Goal: Task Accomplishment & Management: Manage account settings

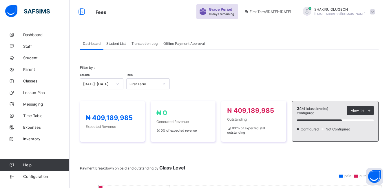
click at [375, 11] on span at bounding box center [371, 11] width 5 height 5
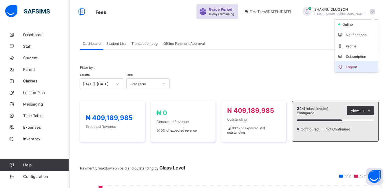
click at [363, 70] on span "Logout" at bounding box center [356, 66] width 38 height 7
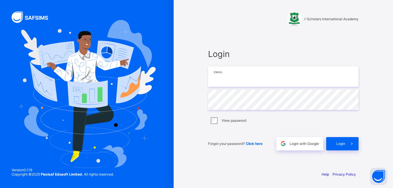
type input "**********"
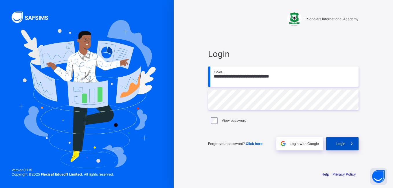
click at [343, 146] on div "Login" at bounding box center [342, 143] width 32 height 13
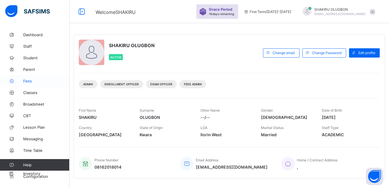
click at [22, 80] on icon at bounding box center [11, 81] width 23 height 4
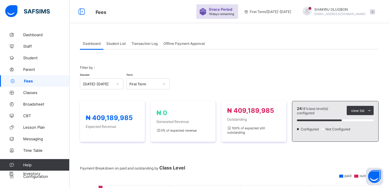
click at [117, 41] on span "Student List" at bounding box center [115, 43] width 19 height 4
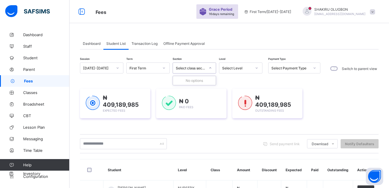
click at [197, 70] on div "Select class section" at bounding box center [191, 68] width 30 height 4
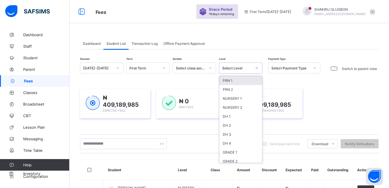
click at [225, 70] on div "Select Level" at bounding box center [235, 68] width 32 height 8
click at [241, 97] on div "NURSERY 1" at bounding box center [240, 98] width 43 height 9
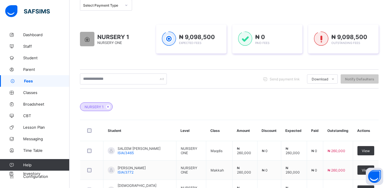
scroll to position [60, 0]
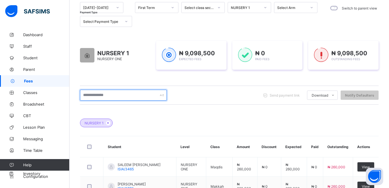
click at [117, 93] on input "text" at bounding box center [123, 95] width 87 height 11
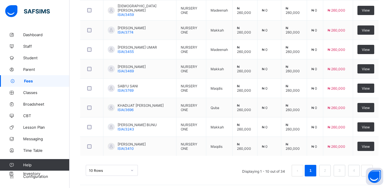
scroll to position [258, 0]
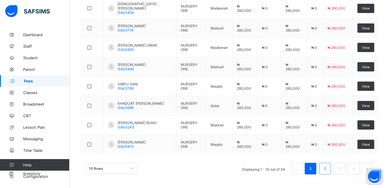
click at [327, 169] on link "2" at bounding box center [324, 169] width 5 height 8
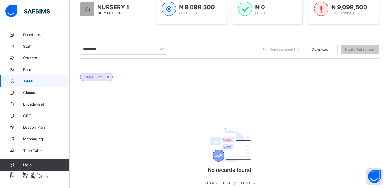
scroll to position [105, 0]
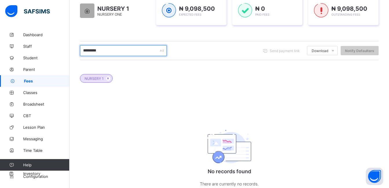
click at [133, 50] on input "*********" at bounding box center [123, 50] width 87 height 11
type input "*"
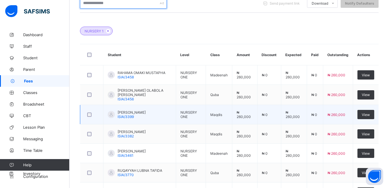
scroll to position [159, 0]
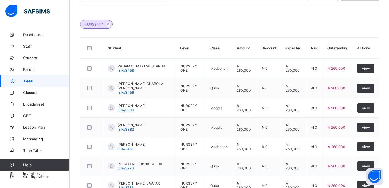
click at [368, 48] on th "Actions" at bounding box center [365, 48] width 26 height 21
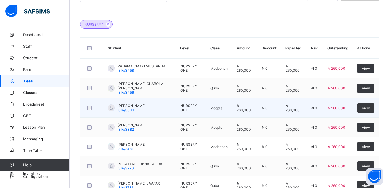
click at [146, 108] on div "[PERSON_NAME]/3399" at bounding box center [131, 108] width 28 height 9
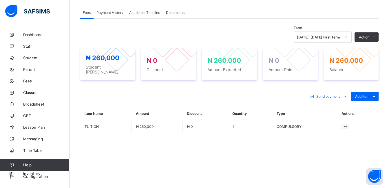
scroll to position [177, 0]
click at [377, 93] on icon at bounding box center [373, 96] width 6 height 6
click at [372, 108] on div "Optional items" at bounding box center [363, 109] width 23 height 6
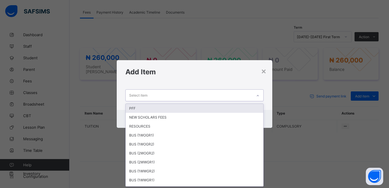
scroll to position [0, 0]
click at [186, 92] on div "Select item" at bounding box center [189, 95] width 126 height 11
click at [163, 106] on div "PFF" at bounding box center [194, 108] width 137 height 9
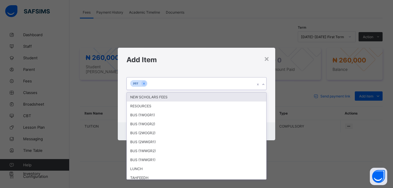
click at [167, 85] on div "PFF" at bounding box center [191, 84] width 128 height 12
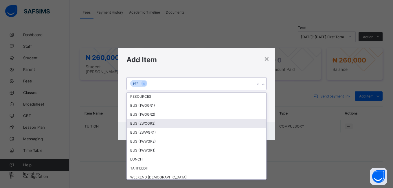
scroll to position [39, 0]
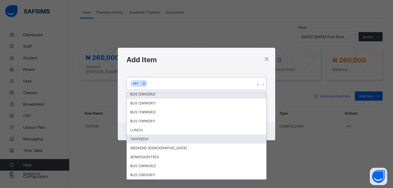
click at [153, 136] on div "TAHFEEDH" at bounding box center [196, 139] width 139 height 9
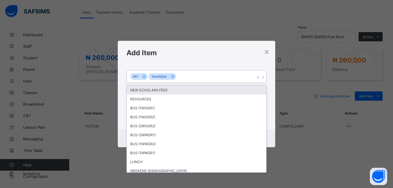
click at [187, 75] on div "PFF TAHFEEDH" at bounding box center [191, 77] width 128 height 12
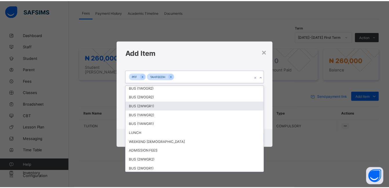
scroll to position [29, 0]
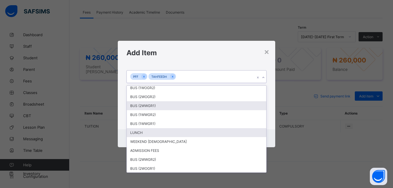
click at [147, 136] on div "LUNCH" at bounding box center [196, 132] width 139 height 9
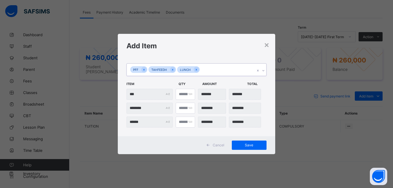
click at [213, 70] on div "PFF TAHFEEDH LUNCH" at bounding box center [191, 70] width 128 height 12
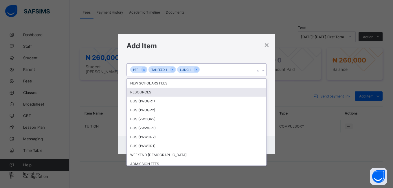
click at [192, 89] on div "RESOURCES" at bounding box center [196, 92] width 139 height 9
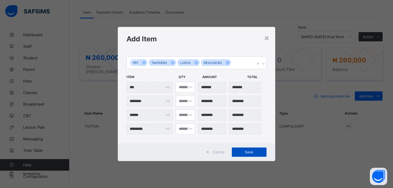
click at [249, 152] on span "Save" at bounding box center [249, 152] width 26 height 4
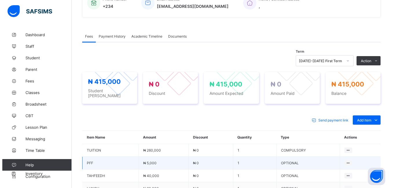
scroll to position [147, 0]
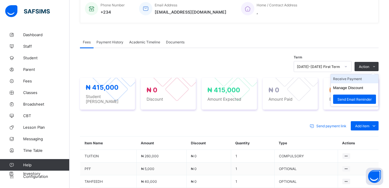
click at [365, 79] on li "Receive Payment" at bounding box center [353, 78] width 47 height 9
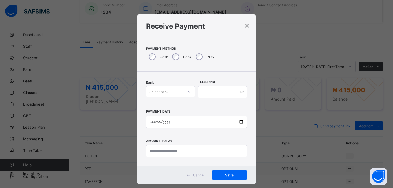
click at [182, 94] on div "Select bank" at bounding box center [164, 92] width 37 height 8
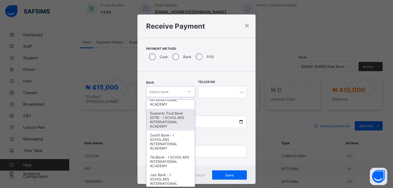
scroll to position [173, 0]
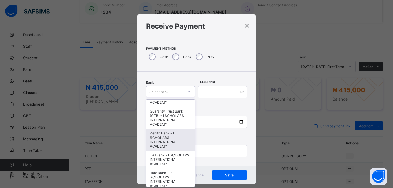
click at [164, 139] on div "Zenith Bank - I SCHOLARS INTERNATIONAL ACADEMY" at bounding box center [170, 140] width 48 height 22
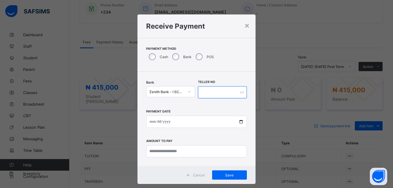
click at [209, 95] on input "text" at bounding box center [222, 92] width 49 height 12
type input "*****"
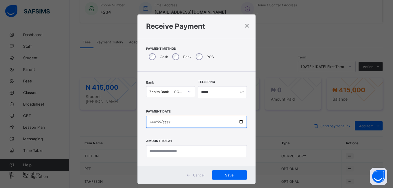
click at [192, 124] on input "date" at bounding box center [196, 122] width 100 height 12
type input "**********"
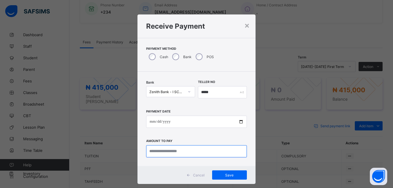
click at [187, 149] on input "currency" at bounding box center [196, 151] width 100 height 12
type input "**********"
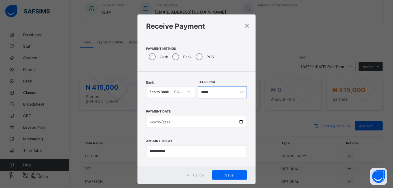
click at [227, 94] on input "*****" at bounding box center [222, 92] width 49 height 12
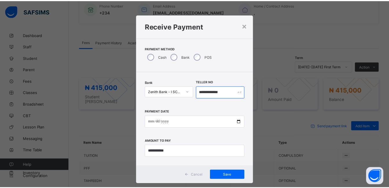
scroll to position [10, 0]
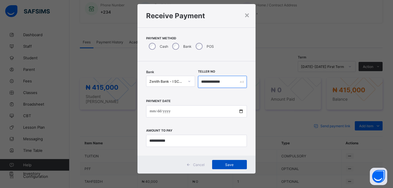
type input "**********"
click at [233, 165] on span "Save" at bounding box center [229, 165] width 26 height 4
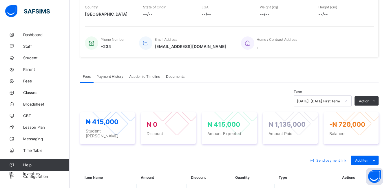
scroll to position [0, 0]
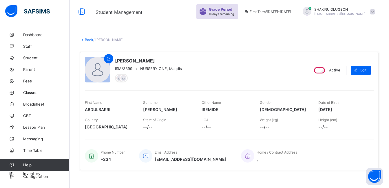
click at [87, 41] on link "Back" at bounding box center [89, 40] width 8 height 4
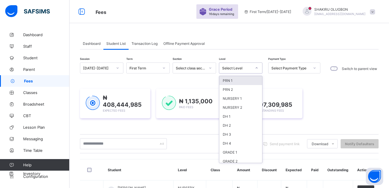
click at [225, 68] on div "Select Level" at bounding box center [237, 68] width 30 height 4
click at [229, 100] on div "NURSERY 1" at bounding box center [240, 98] width 43 height 9
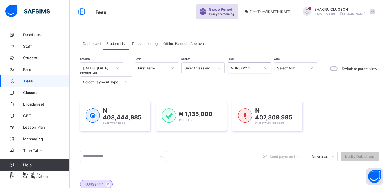
scroll to position [54, 0]
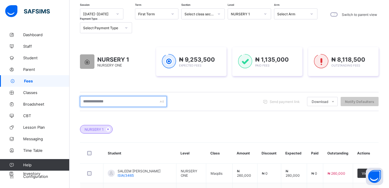
click at [124, 103] on input "text" at bounding box center [123, 101] width 87 height 11
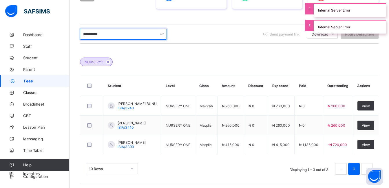
scroll to position [124, 0]
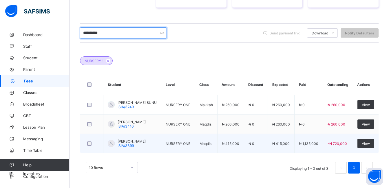
type input "**********"
click at [133, 139] on span "[PERSON_NAME]" at bounding box center [131, 141] width 28 height 4
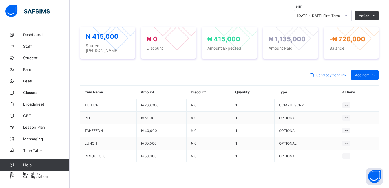
scroll to position [198, 0]
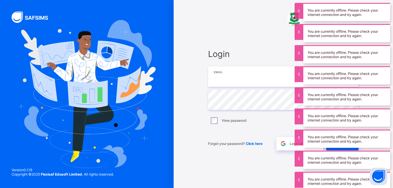
type input "**********"
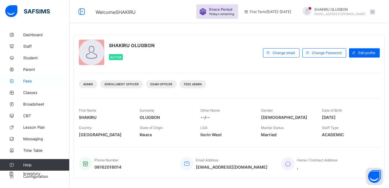
click at [26, 79] on span "Fees" at bounding box center [46, 81] width 46 height 5
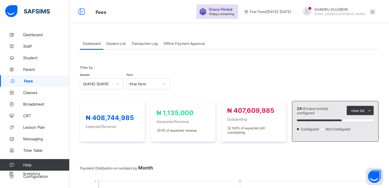
click at [121, 43] on span "Student List" at bounding box center [115, 43] width 19 height 4
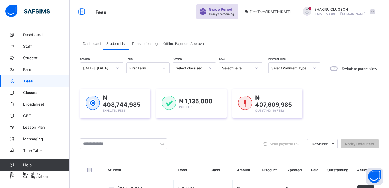
click at [201, 66] on div "Select class section" at bounding box center [191, 68] width 30 height 4
click at [203, 70] on div "Select class section" at bounding box center [191, 68] width 30 height 4
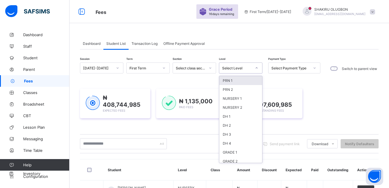
click at [225, 70] on div "Select Level" at bounding box center [235, 68] width 32 height 8
click at [230, 96] on div "NURSERY 1" at bounding box center [240, 98] width 43 height 9
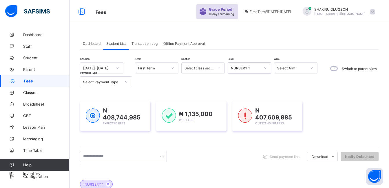
scroll to position [34, 0]
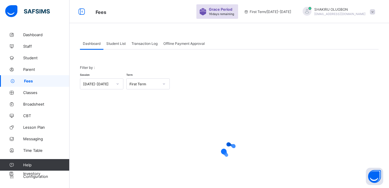
scroll to position [26, 0]
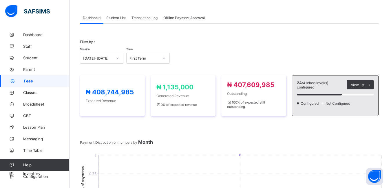
click at [119, 20] on span "Student List" at bounding box center [115, 18] width 19 height 4
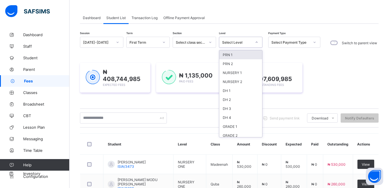
click at [236, 39] on div "Select Level" at bounding box center [235, 42] width 32 height 8
click at [238, 74] on div "NURSERY 1" at bounding box center [240, 72] width 43 height 9
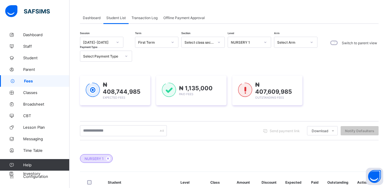
drag, startPoint x: 115, startPoint y: 136, endPoint x: 118, endPoint y: 132, distance: 5.1
click at [118, 132] on div "Send payment link Download Students Payment Students Payment Status Student Ite…" at bounding box center [229, 130] width 298 height 19
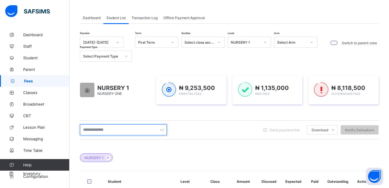
click at [118, 132] on input "text" at bounding box center [123, 129] width 87 height 11
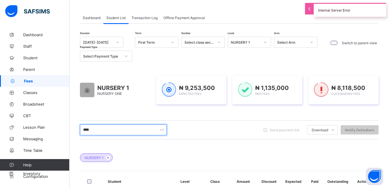
type input "**********"
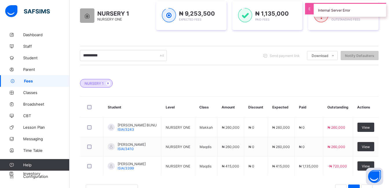
scroll to position [104, 0]
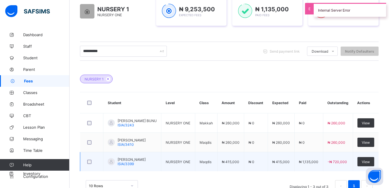
click at [128, 162] on span "[PERSON_NAME]" at bounding box center [131, 159] width 28 height 4
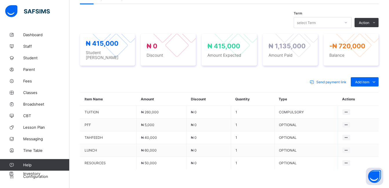
scroll to position [194, 0]
